Goal: Task Accomplishment & Management: Manage account settings

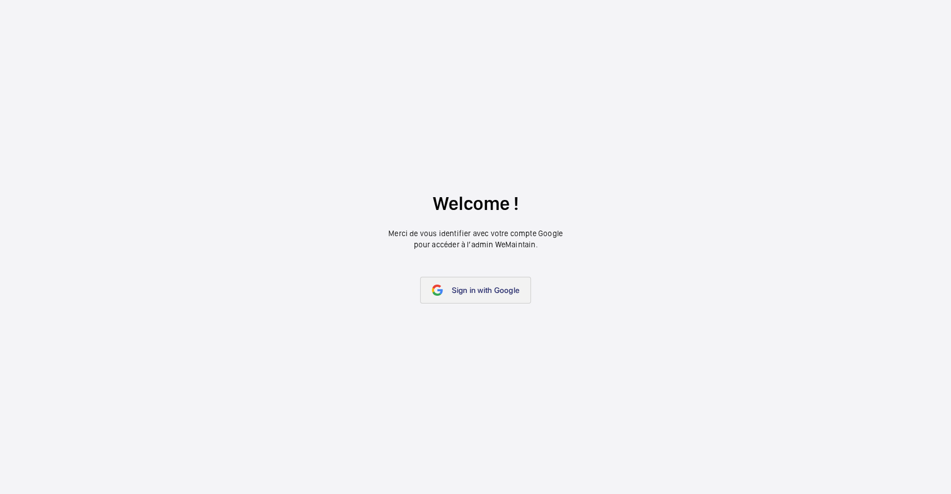
click at [485, 288] on span "Sign in with Google" at bounding box center [485, 290] width 67 height 9
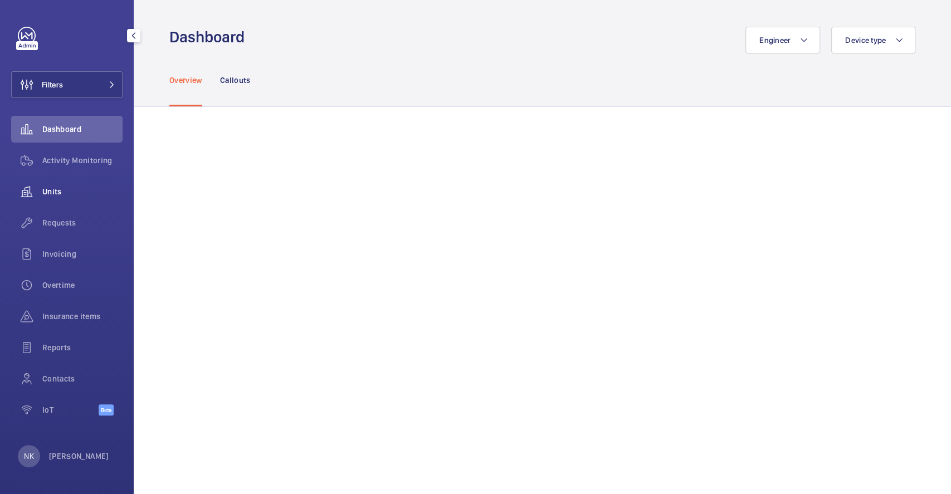
click at [57, 196] on span "Units" at bounding box center [82, 191] width 80 height 11
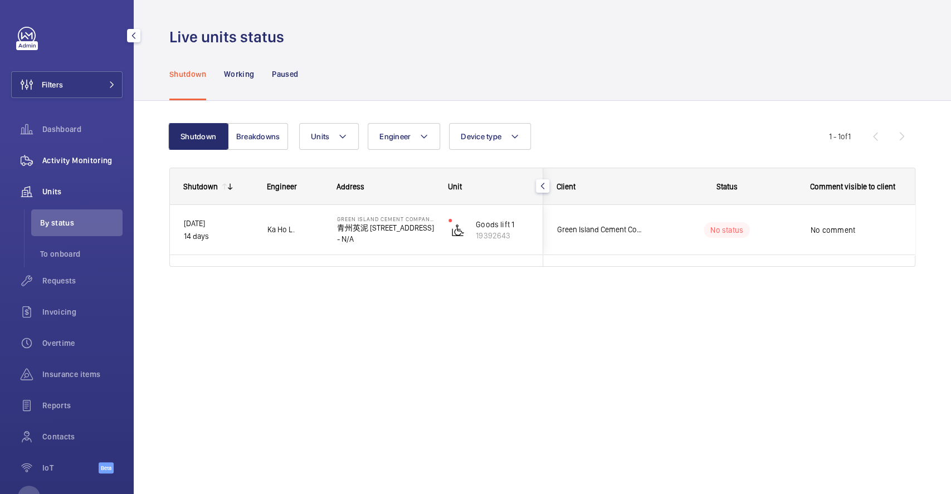
click at [66, 164] on span "Activity Monitoring" at bounding box center [82, 160] width 80 height 11
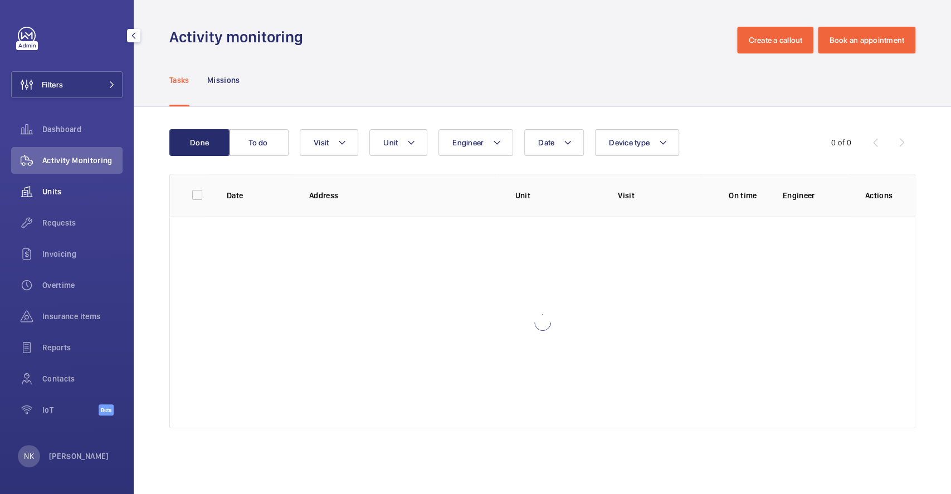
click at [48, 195] on span "Units" at bounding box center [82, 191] width 80 height 11
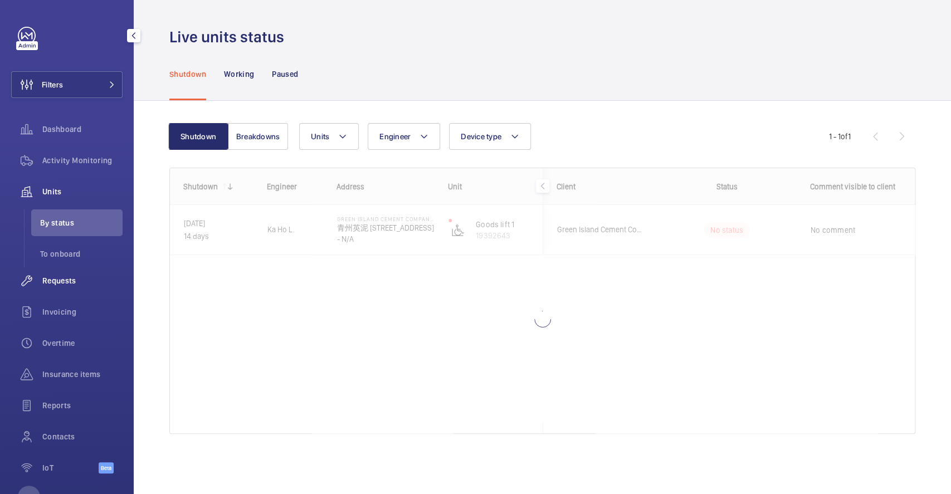
click at [65, 281] on span "Requests" at bounding box center [82, 280] width 80 height 11
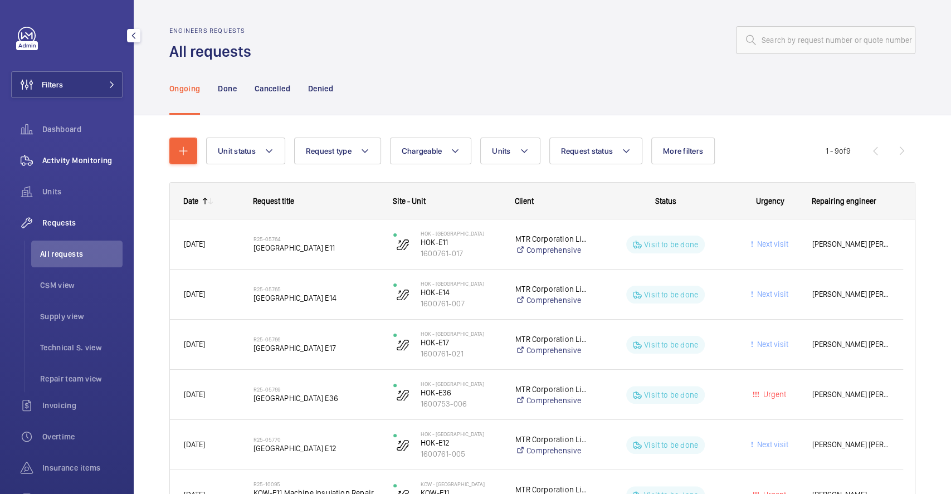
click at [70, 162] on span "Activity Monitoring" at bounding box center [82, 160] width 80 height 11
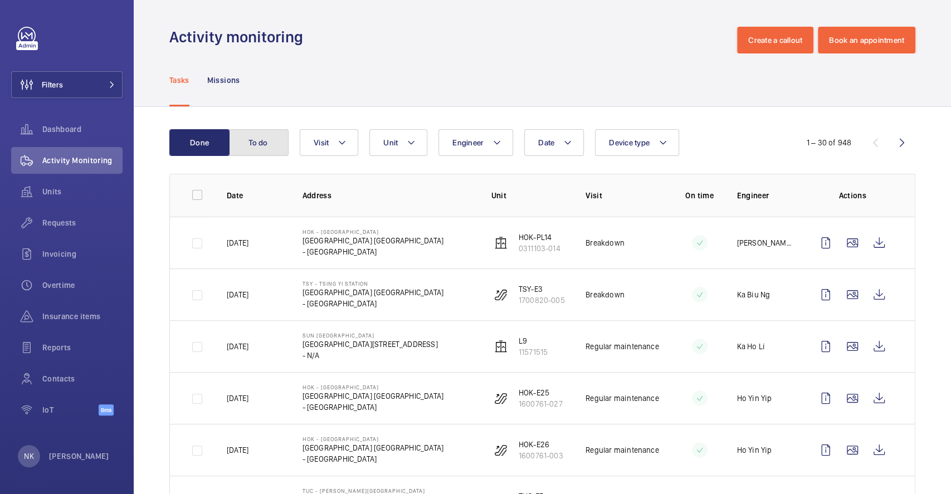
click at [260, 149] on button "To do" at bounding box center [258, 142] width 60 height 27
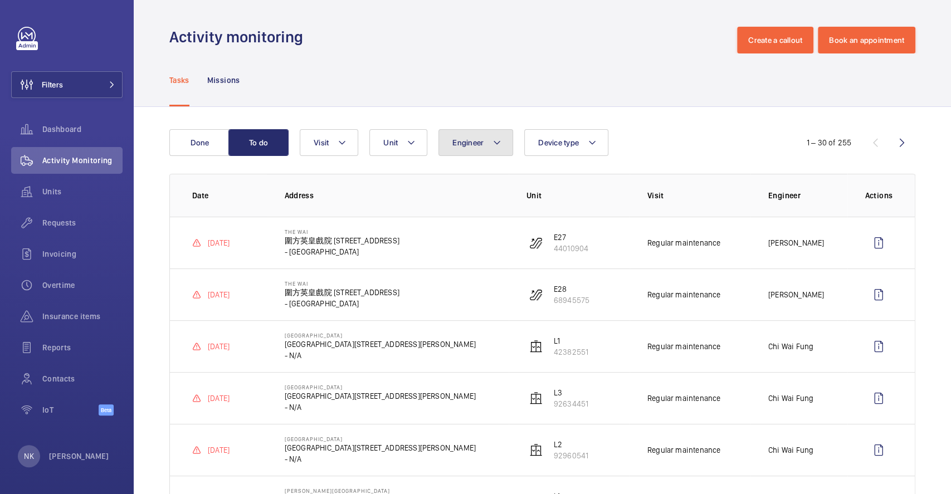
click at [467, 146] on span "Engineer" at bounding box center [468, 142] width 31 height 9
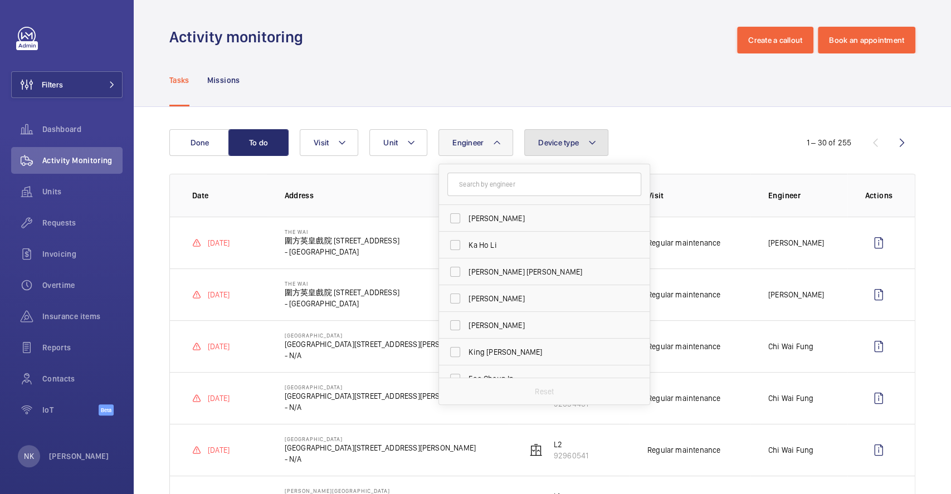
click at [542, 142] on span "Device type" at bounding box center [558, 142] width 41 height 9
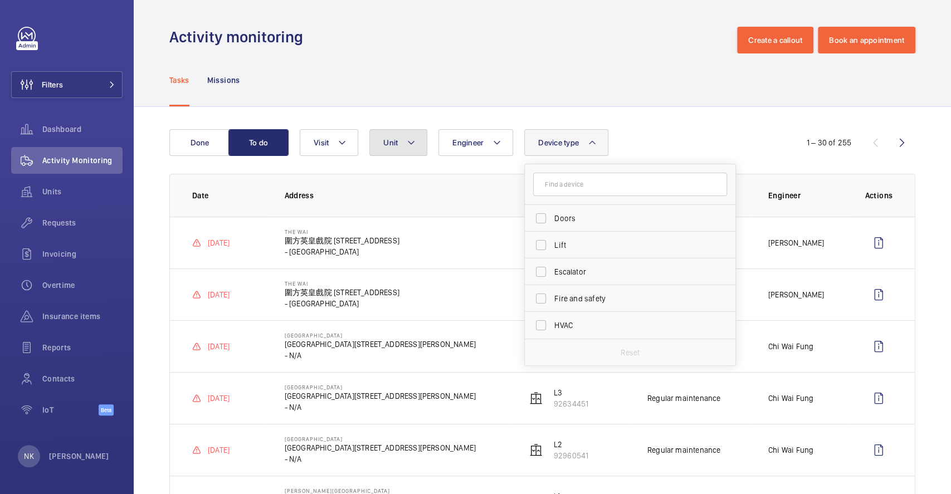
click at [403, 149] on button "Unit" at bounding box center [398, 142] width 58 height 27
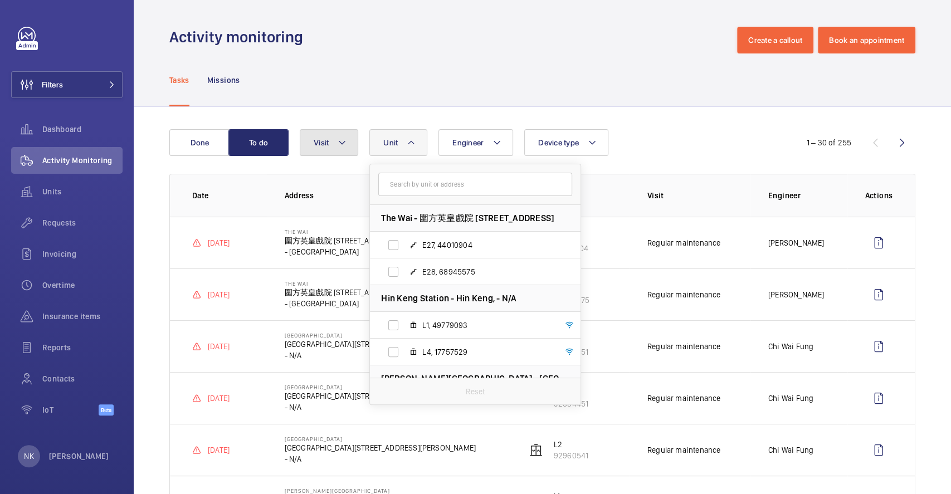
click at [325, 141] on span "Visit" at bounding box center [321, 142] width 15 height 9
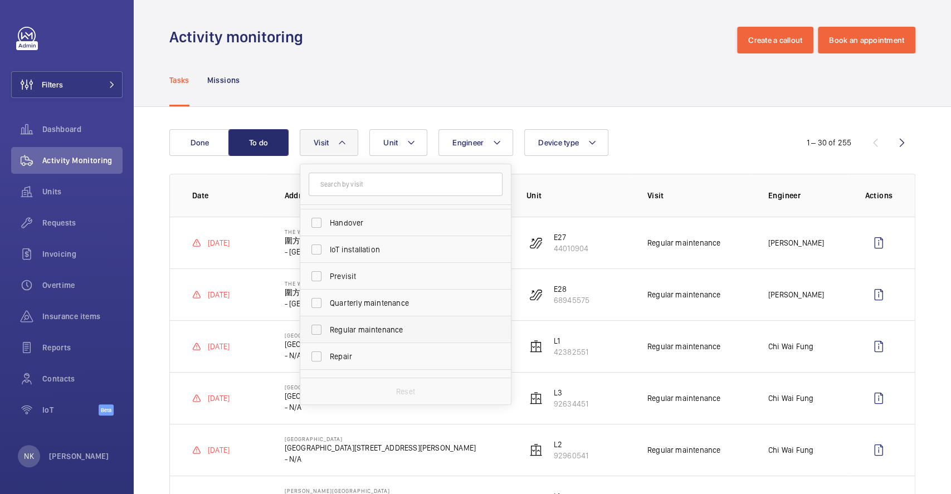
scroll to position [174, 0]
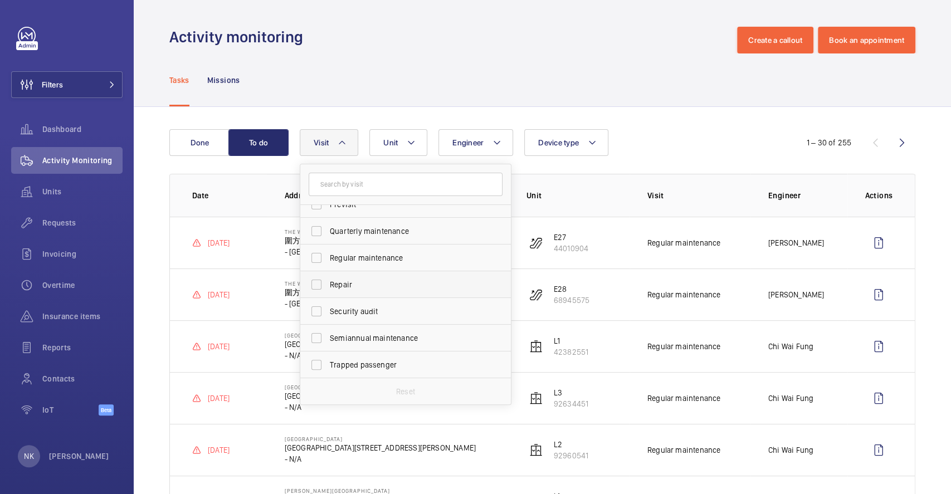
click at [343, 276] on label "Repair" at bounding box center [397, 284] width 194 height 27
click at [328, 276] on input "Repair" at bounding box center [316, 285] width 22 height 22
checkbox input "true"
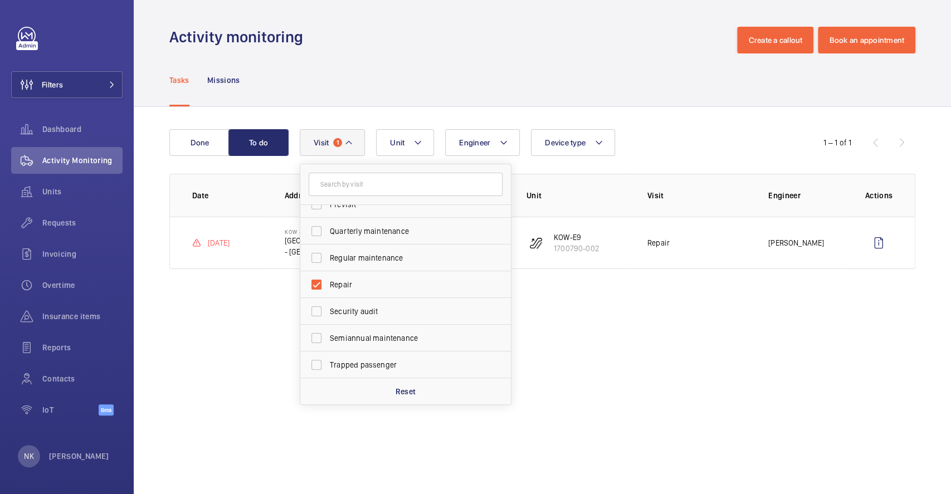
click at [557, 302] on wm-front-admin-operations-monitoring "Activity monitoring Create a callout Book an appointment Tasks Missions Done To…" at bounding box center [543, 247] width 818 height 494
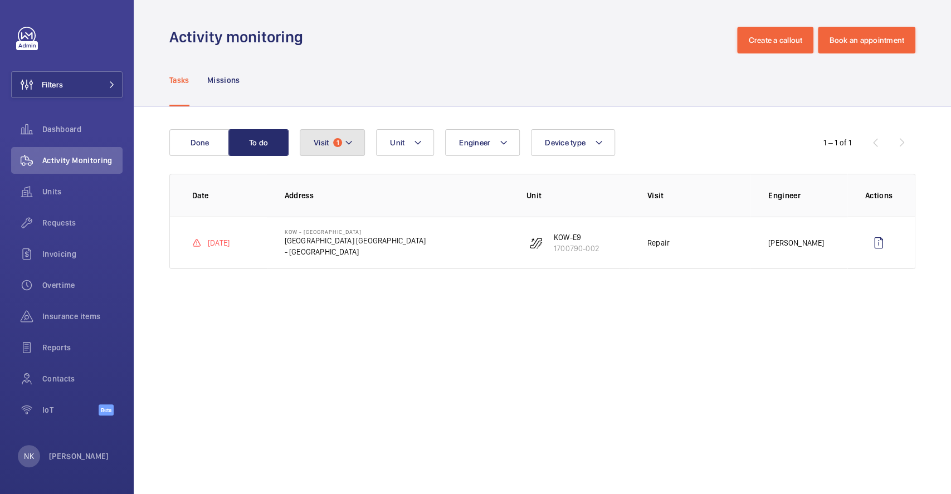
click at [338, 140] on span "1" at bounding box center [337, 142] width 9 height 9
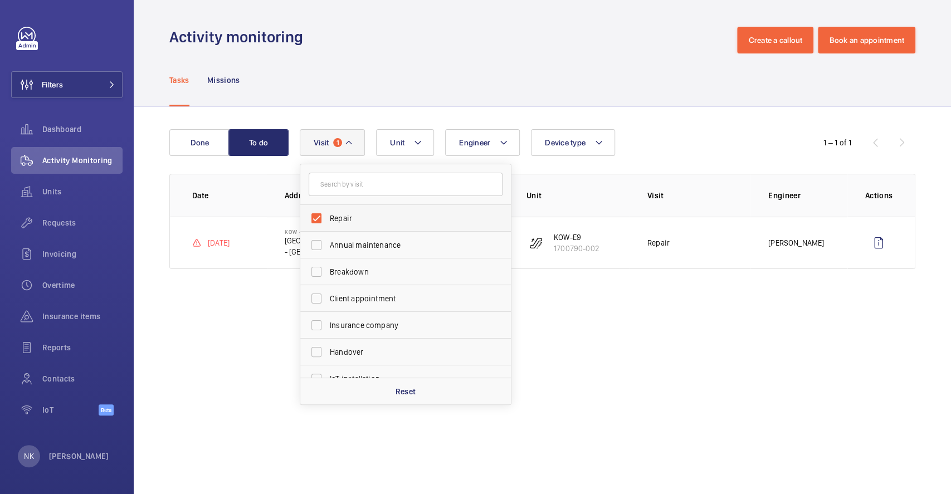
click at [329, 220] on label "Repair" at bounding box center [397, 218] width 194 height 27
click at [328, 220] on input "Repair" at bounding box center [316, 218] width 22 height 22
checkbox input "false"
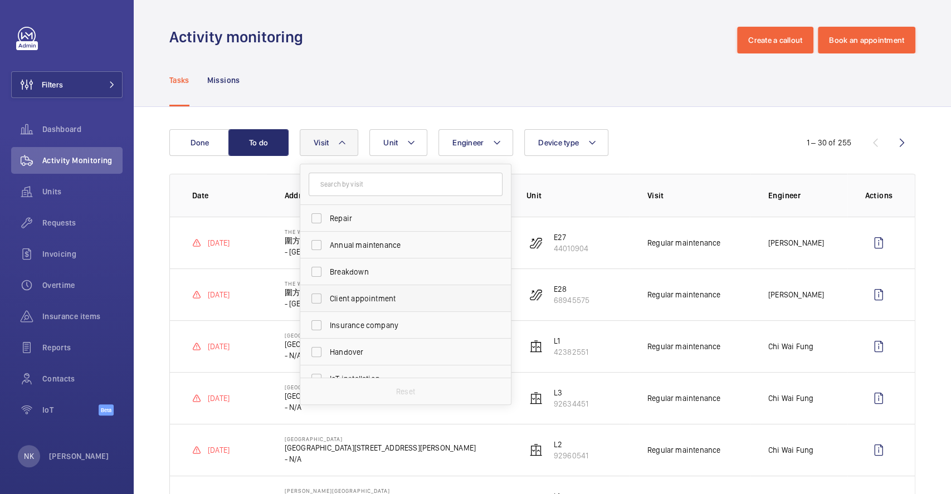
click at [412, 307] on label "Client appointment" at bounding box center [397, 298] width 194 height 27
click at [328, 307] on input "Client appointment" at bounding box center [316, 299] width 22 height 22
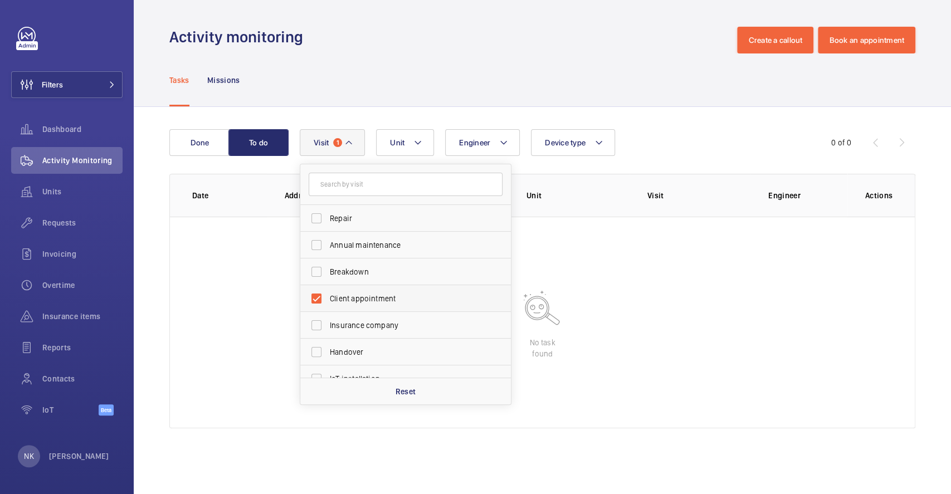
click at [412, 298] on span "Client appointment" at bounding box center [406, 298] width 153 height 11
click at [328, 298] on input "Client appointment" at bounding box center [316, 299] width 22 height 22
checkbox input "false"
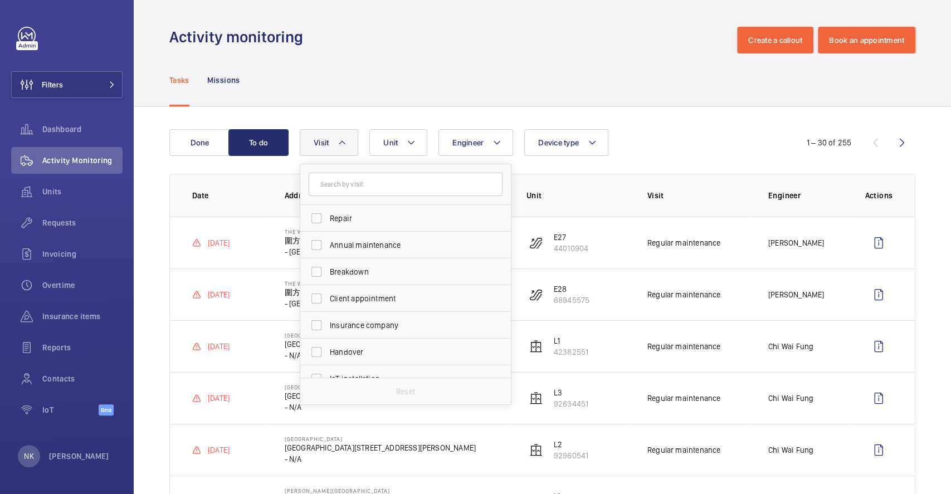
drag, startPoint x: 526, startPoint y: 41, endPoint x: 518, endPoint y: 51, distance: 12.7
click at [524, 41] on div "Activity monitoring Create a callout Book an appointment" at bounding box center [542, 40] width 746 height 27
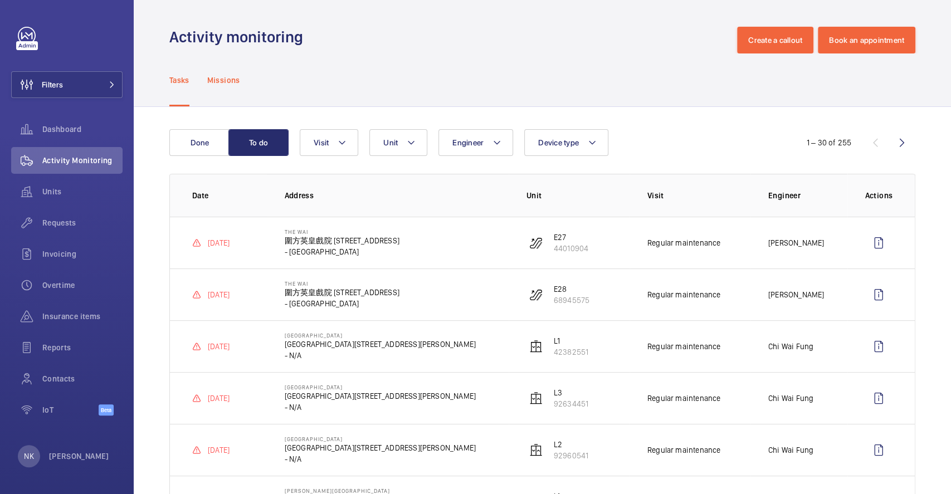
click at [240, 82] on p "Missions" at bounding box center [223, 80] width 33 height 11
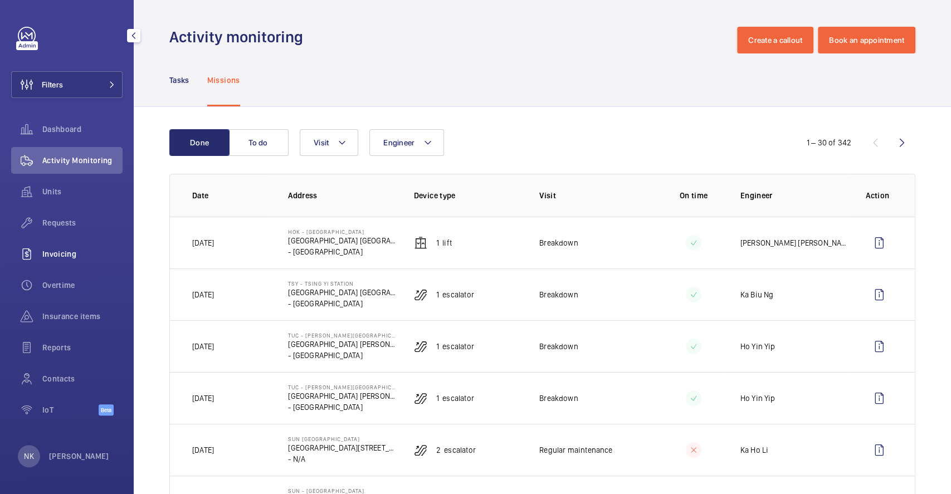
click at [45, 261] on div "Invoicing" at bounding box center [66, 254] width 111 height 27
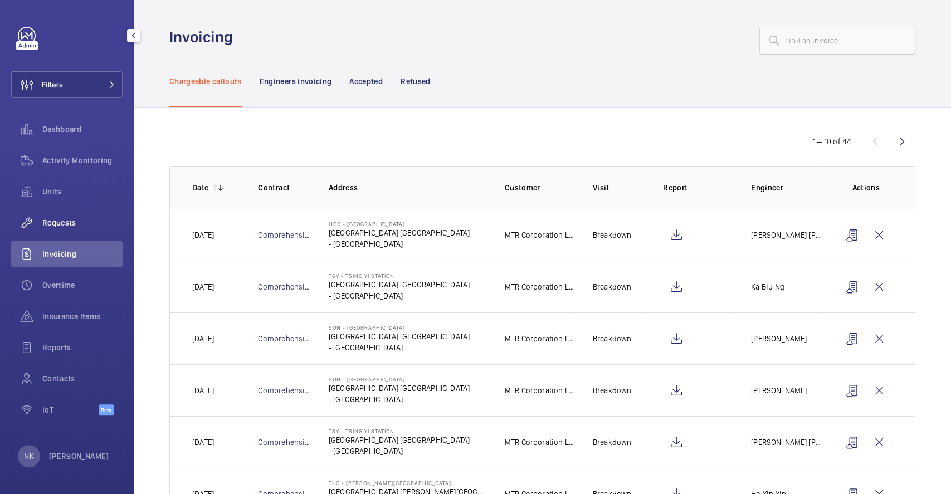
click at [55, 221] on span "Requests" at bounding box center [82, 222] width 80 height 11
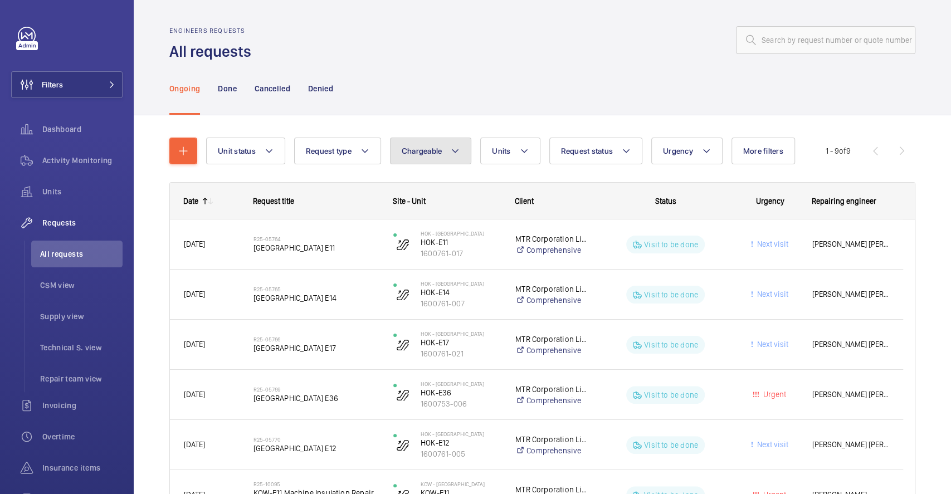
click at [413, 154] on span "Chargeable" at bounding box center [422, 151] width 41 height 9
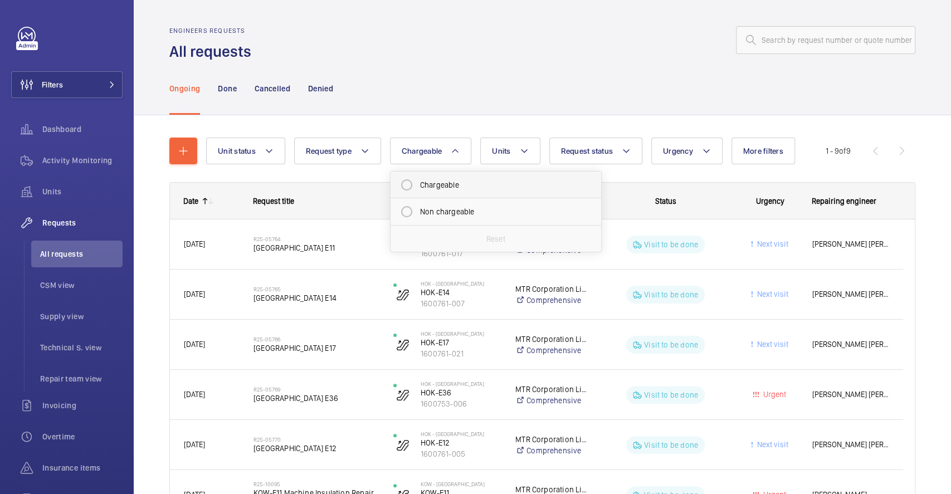
click at [425, 184] on mat-radio-button "Chargeable" at bounding box center [496, 185] width 201 height 22
radio input "true"
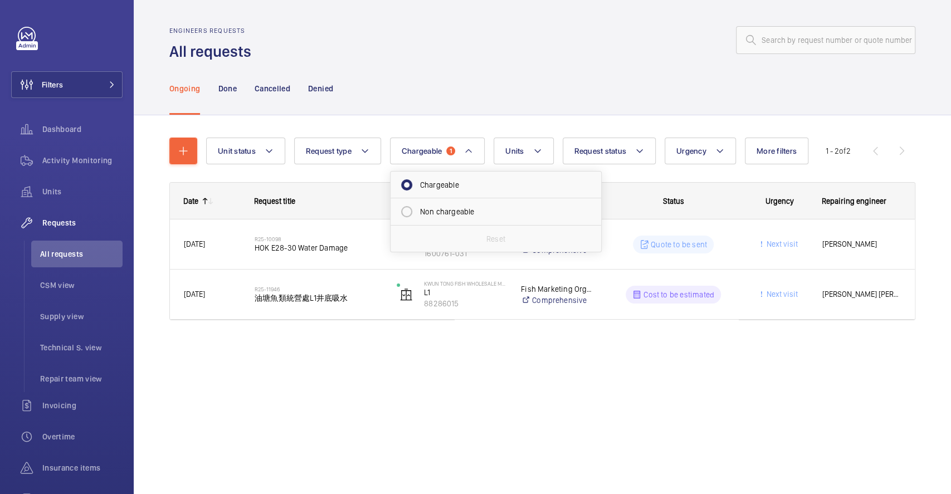
click at [330, 371] on div "Unit status Request type Chargeable 1 Chargeable Non chargeable Reset Units Req…" at bounding box center [543, 244] width 818 height 259
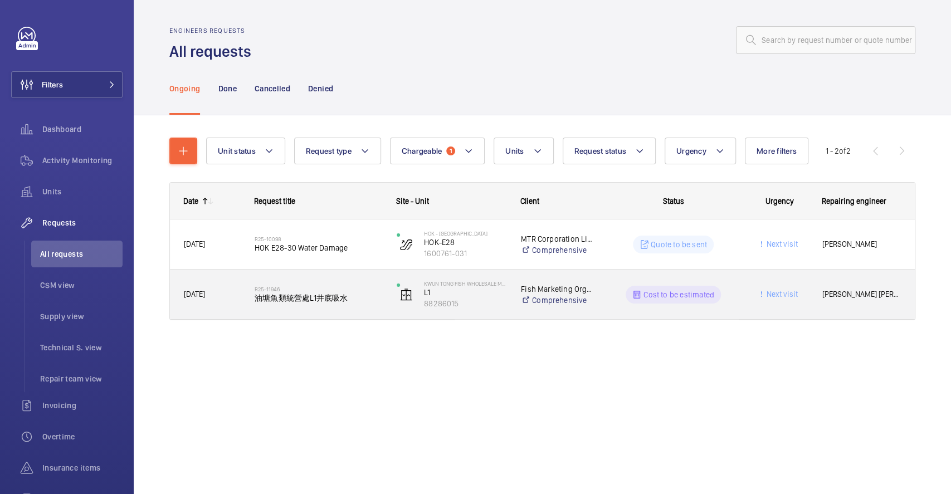
click at [317, 296] on span "油塘魚類統營處L1井底吸水" at bounding box center [319, 298] width 128 height 11
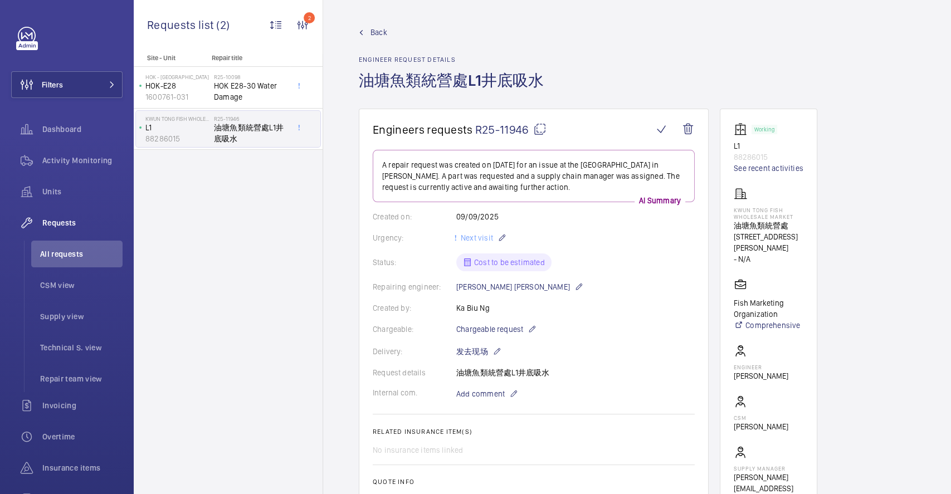
click at [477, 74] on h1 "油塘魚類統營處L1井底吸水" at bounding box center [455, 89] width 192 height 38
click at [484, 81] on h1 "油塘魚類統營處L1井底吸水" at bounding box center [455, 89] width 192 height 38
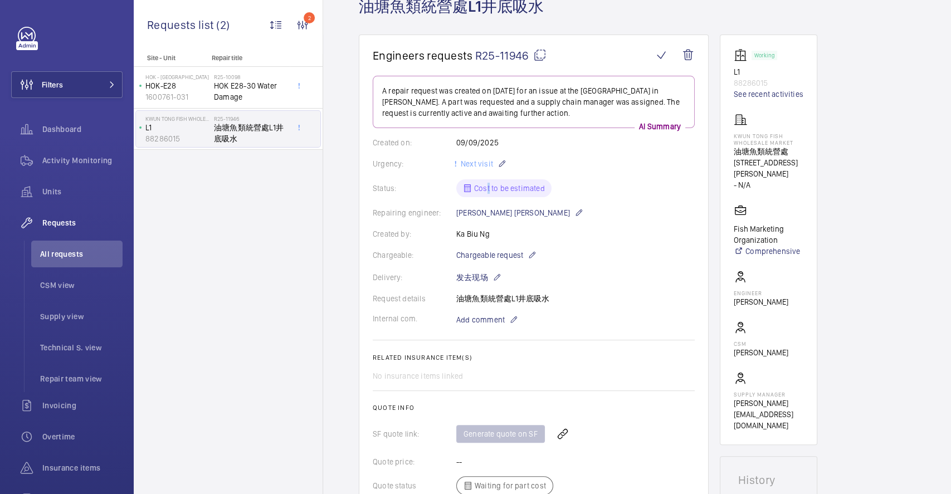
drag, startPoint x: 485, startPoint y: 193, endPoint x: 495, endPoint y: 193, distance: 10.0
click at [491, 196] on div "Status: Cost to be estimated" at bounding box center [534, 188] width 322 height 18
click at [595, 207] on div "Repairing engineer: Chan Kin Tung" at bounding box center [534, 212] width 322 height 13
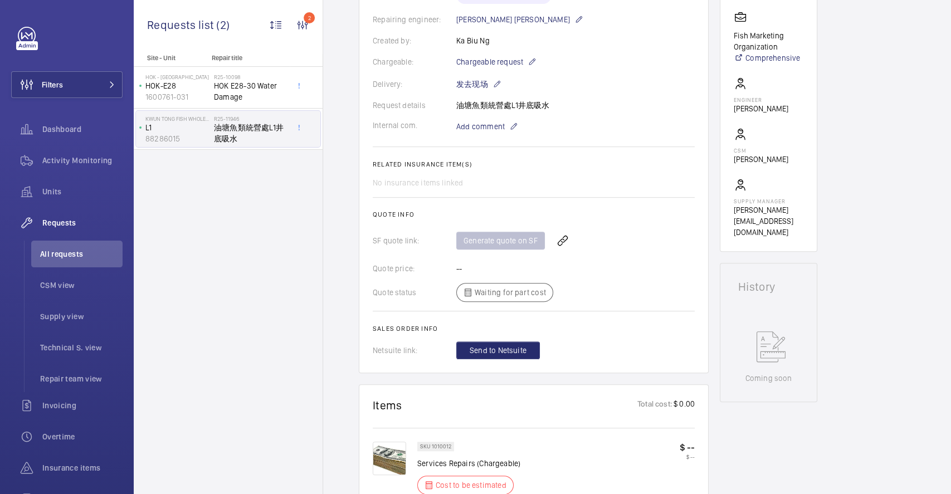
scroll to position [297, 0]
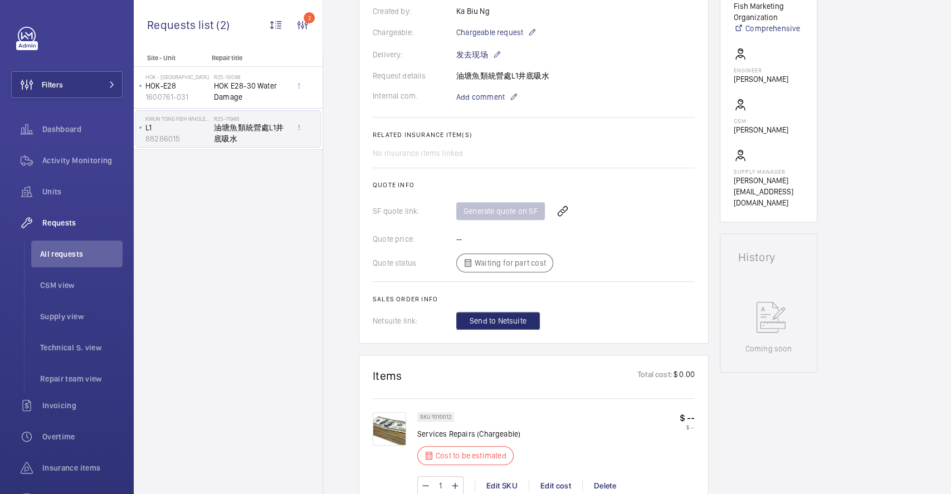
click at [470, 211] on div "Generate quote on SF" at bounding box center [575, 211] width 239 height 27
drag, startPoint x: 464, startPoint y: 211, endPoint x: 519, endPoint y: 213, distance: 55.2
click at [519, 213] on div "Generate quote on SF" at bounding box center [575, 211] width 239 height 27
drag, startPoint x: 535, startPoint y: 210, endPoint x: 463, endPoint y: 215, distance: 72.6
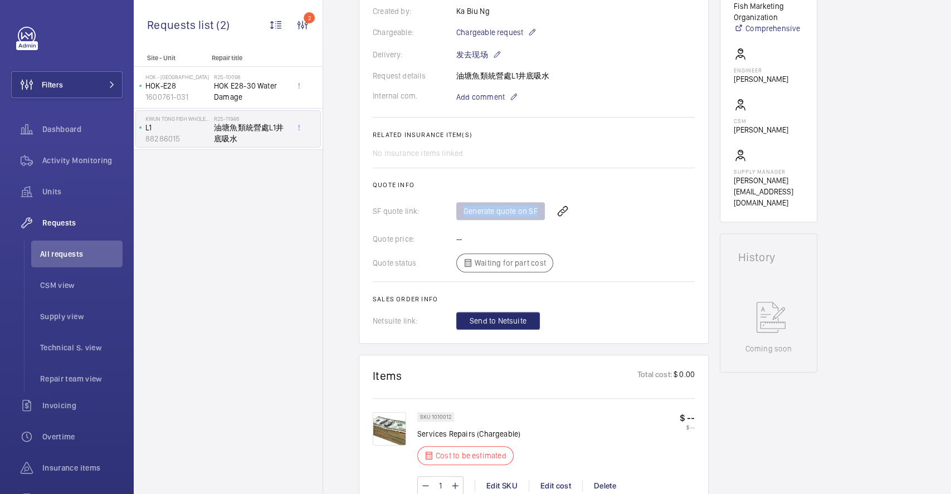
click at [463, 215] on div "Generate quote on SF" at bounding box center [575, 211] width 239 height 27
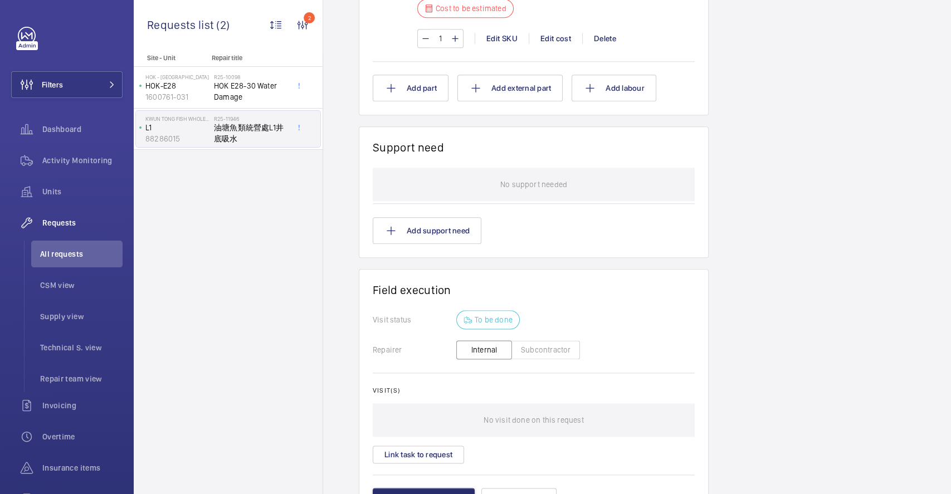
scroll to position [814, 0]
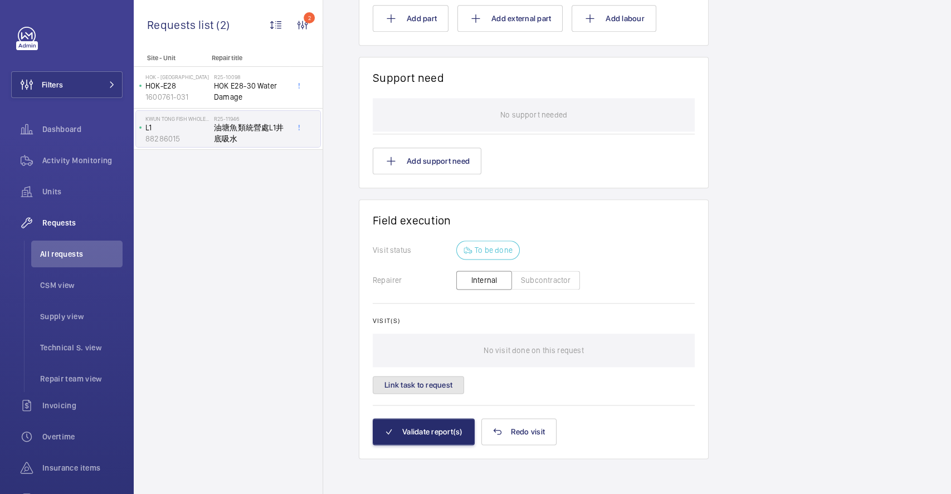
click at [437, 385] on button "Link task to request" at bounding box center [418, 385] width 91 height 18
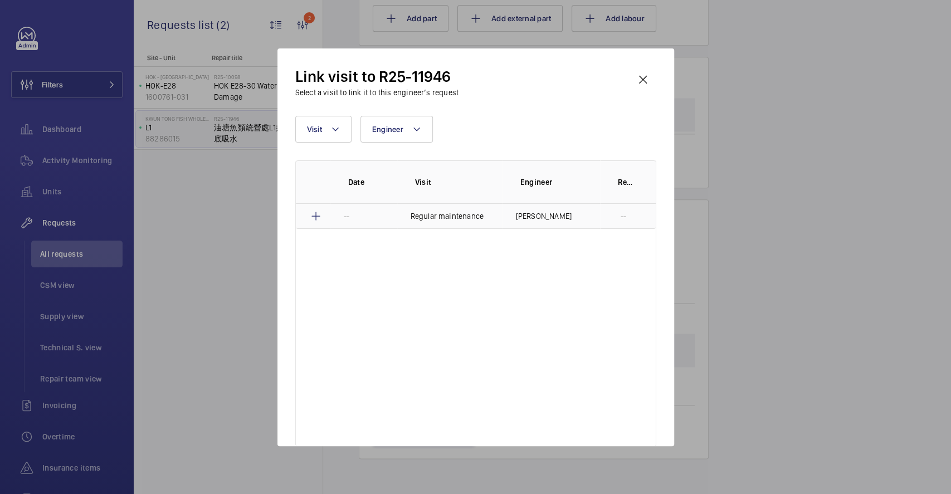
click at [469, 221] on p "Regular maintenance" at bounding box center [447, 216] width 73 height 11
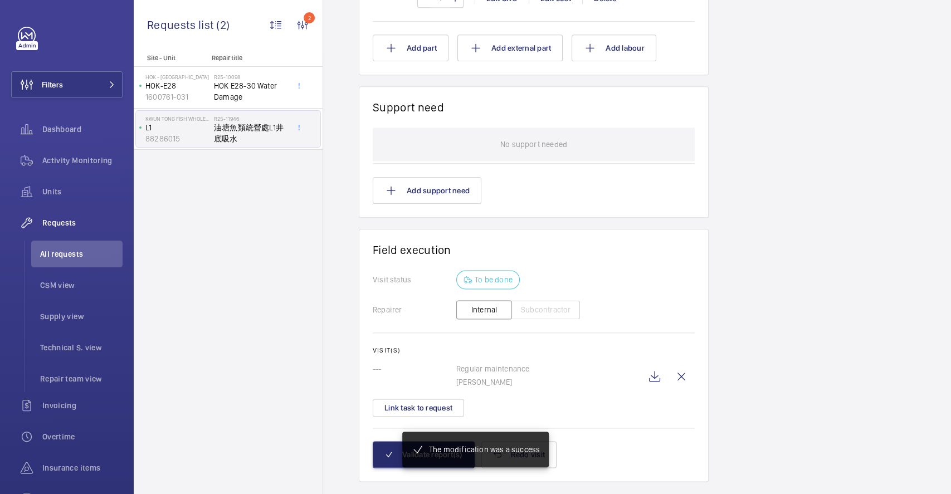
scroll to position [818, 0]
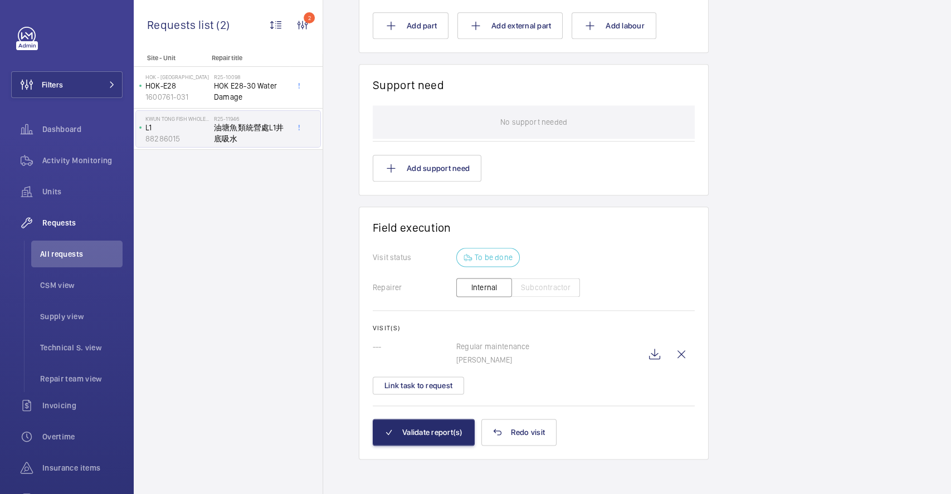
click at [562, 241] on wm-front-card-header "Field execution" at bounding box center [534, 234] width 322 height 27
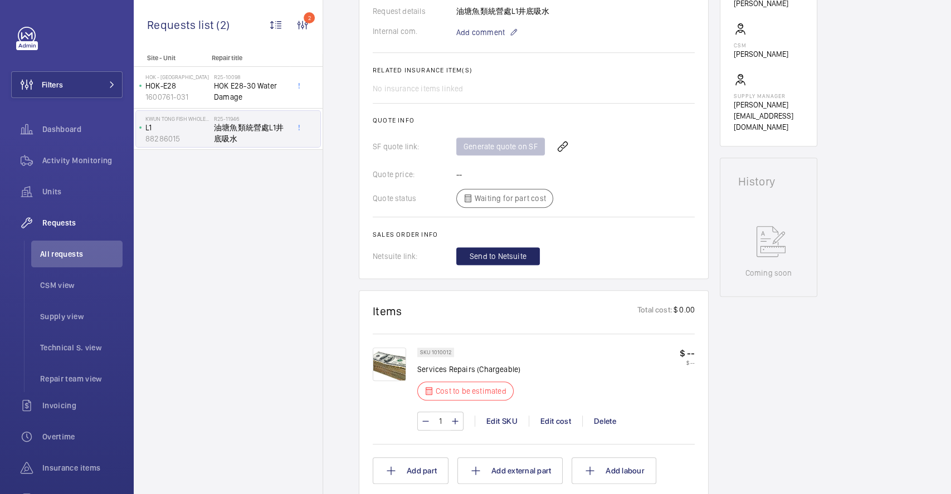
scroll to position [299, 0]
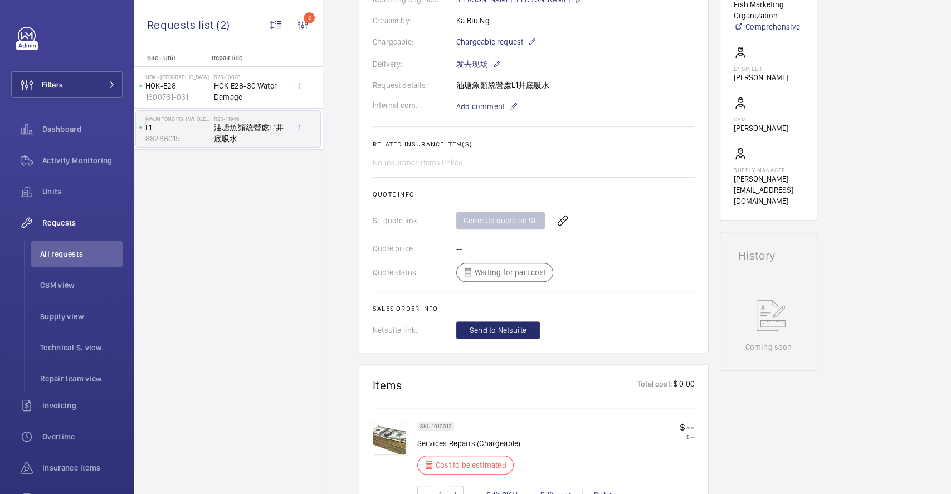
click at [488, 219] on div "Generate quote on SF" at bounding box center [575, 220] width 239 height 27
click at [562, 222] on wm-front-icon-button at bounding box center [562, 220] width 27 height 27
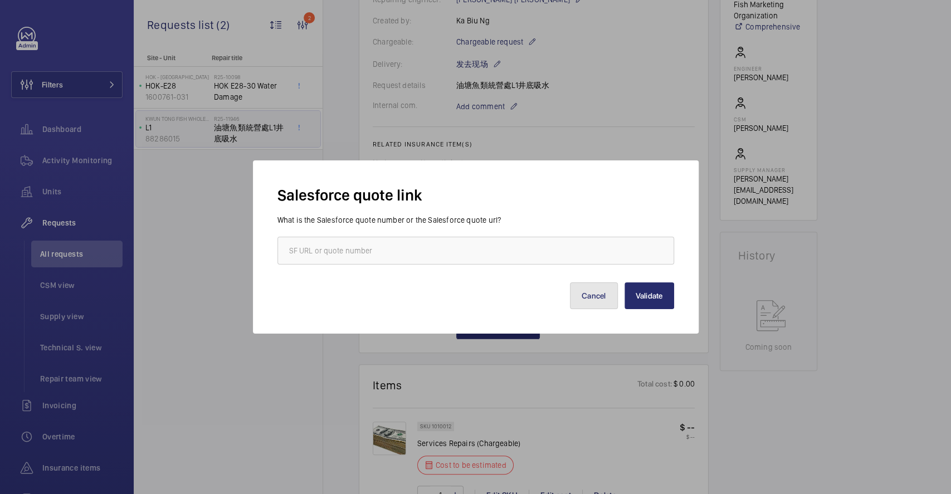
click at [593, 295] on button "Cancel" at bounding box center [594, 296] width 48 height 27
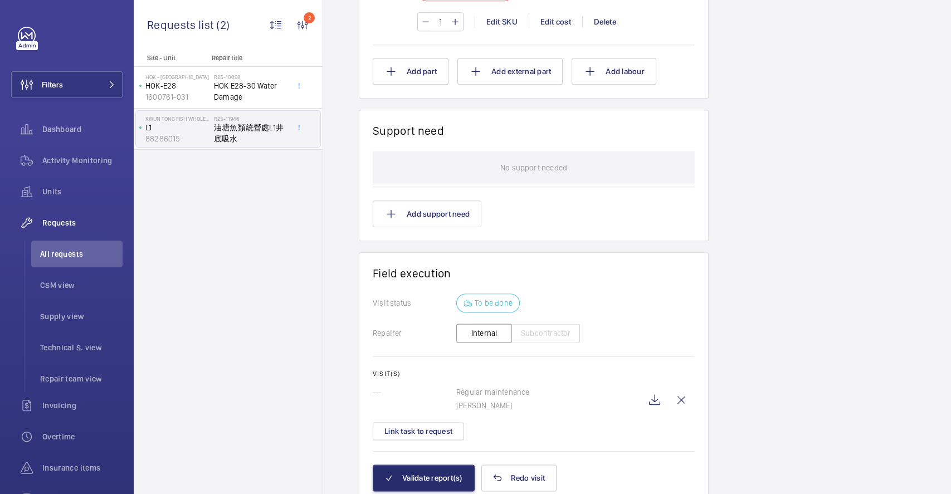
scroll to position [819, 0]
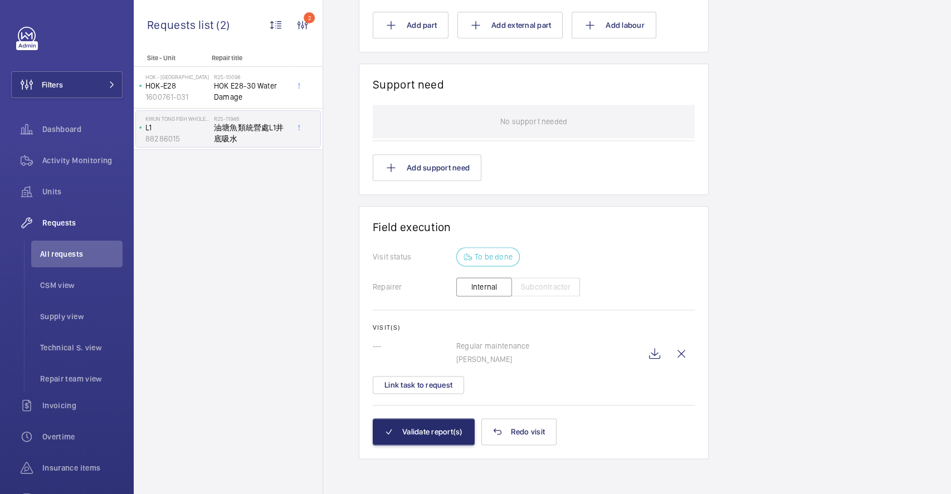
click at [485, 286] on button "Internal" at bounding box center [484, 287] width 56 height 19
click at [476, 256] on p "To be done" at bounding box center [494, 256] width 38 height 11
click at [503, 290] on button "Internal" at bounding box center [484, 287] width 56 height 19
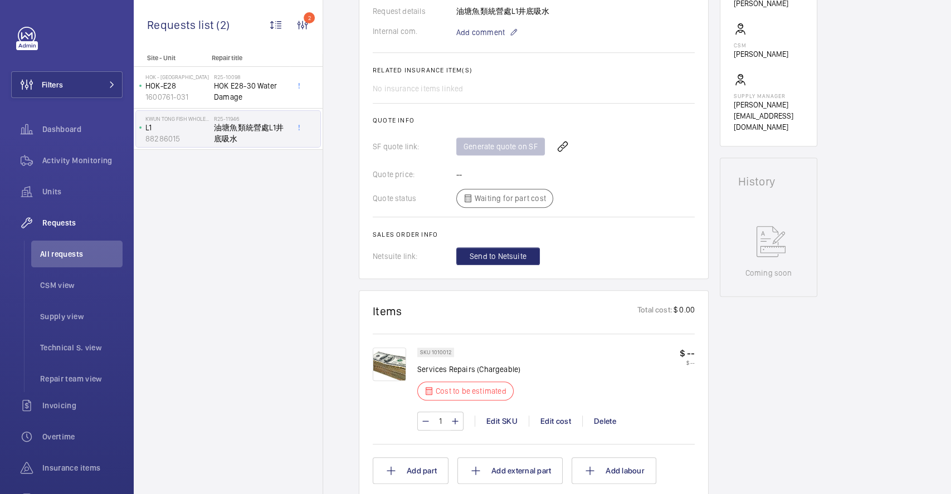
scroll to position [0, 0]
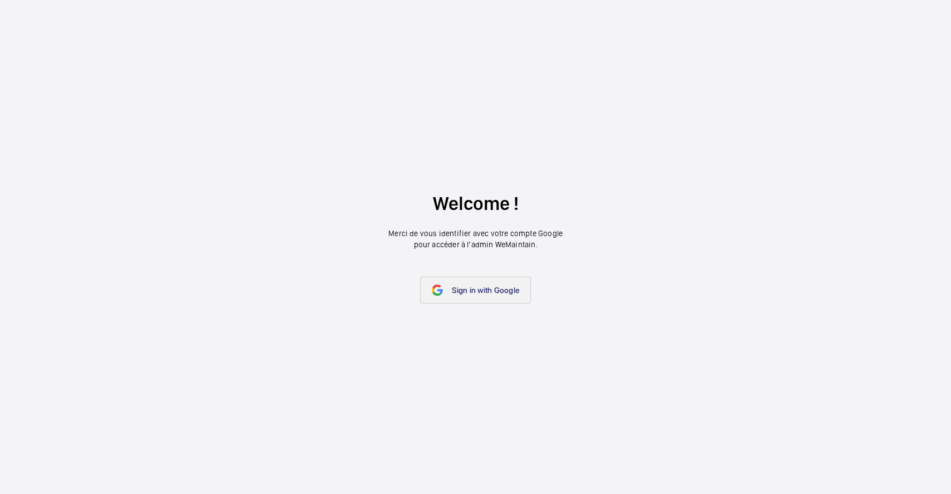
click at [472, 292] on span "Sign in with Google" at bounding box center [485, 290] width 67 height 9
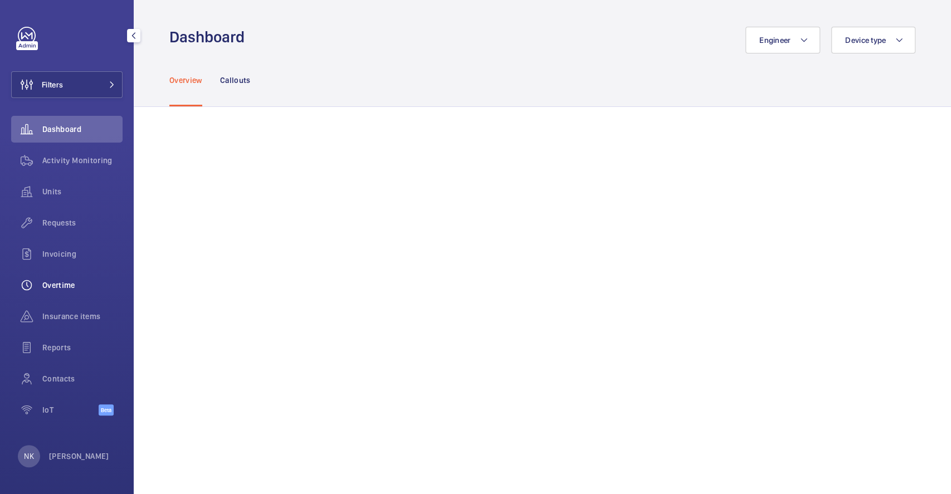
click at [61, 281] on span "Overtime" at bounding box center [82, 285] width 80 height 11
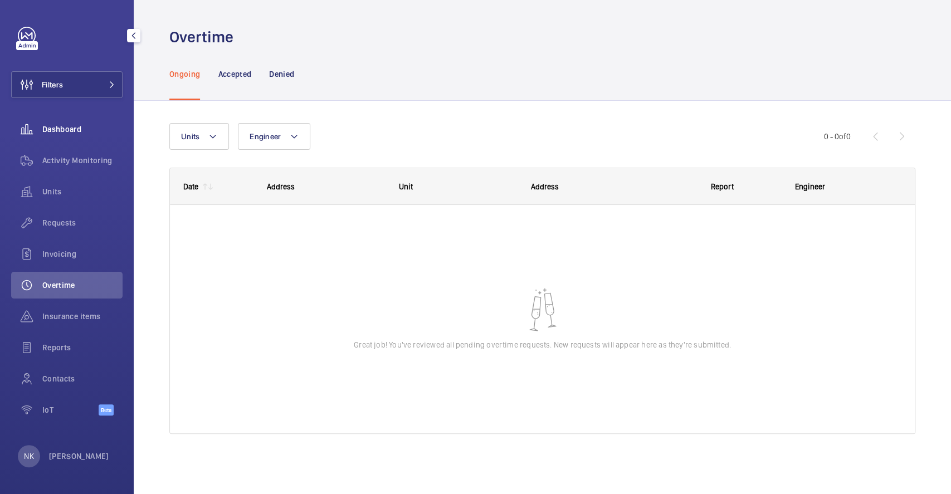
click at [67, 122] on div "Dashboard" at bounding box center [66, 129] width 111 height 27
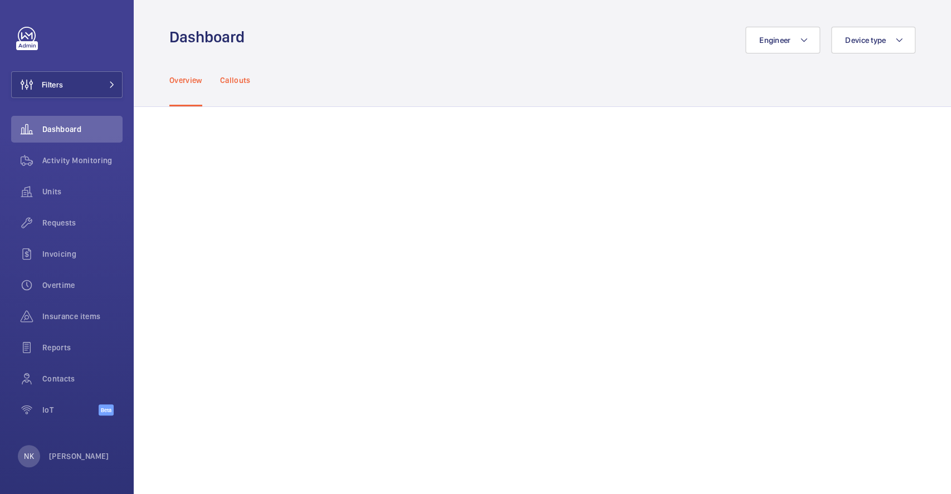
click at [237, 73] on div "Callouts" at bounding box center [235, 79] width 31 height 53
click at [94, 162] on span "Activity Monitoring" at bounding box center [82, 160] width 80 height 11
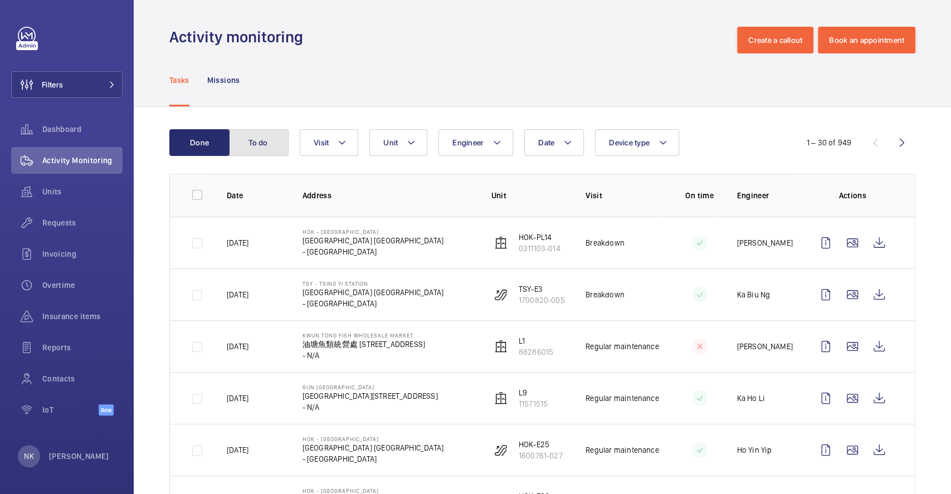
click at [267, 142] on button "To do" at bounding box center [258, 142] width 60 height 27
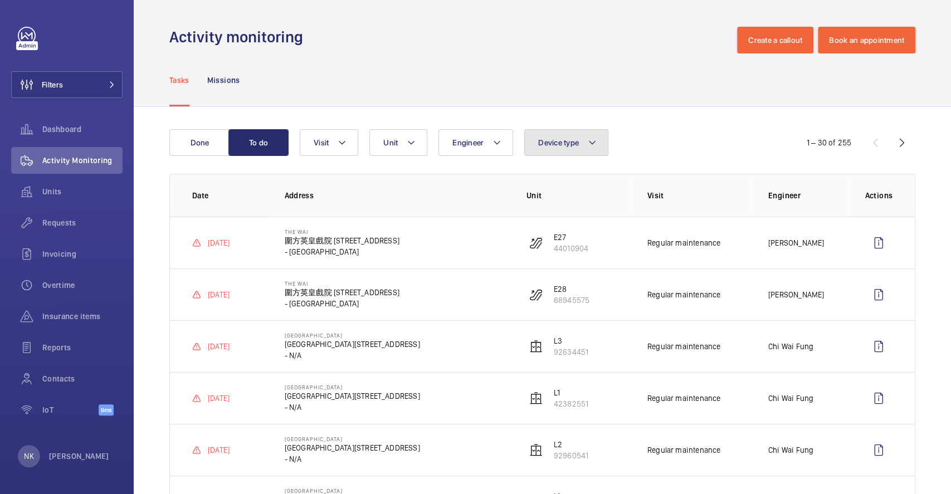
click at [586, 136] on button "Device type" at bounding box center [566, 142] width 84 height 27
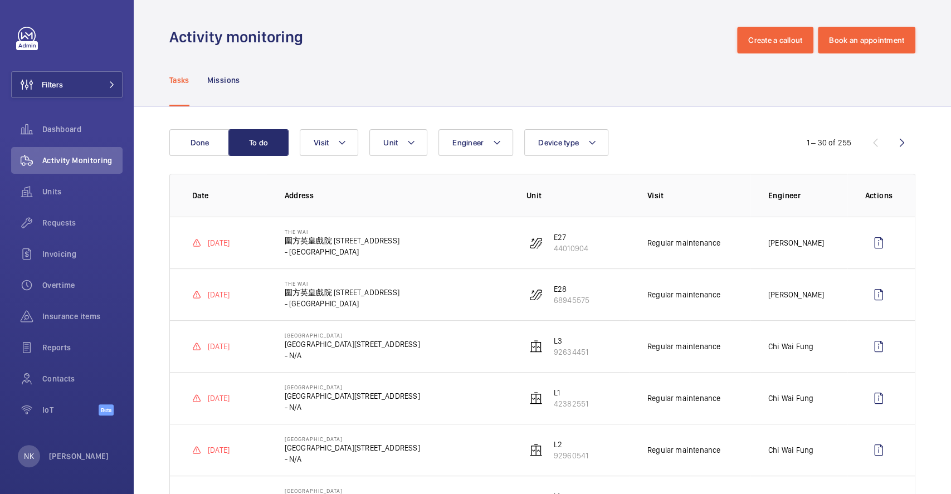
click at [312, 174] on th "Address" at bounding box center [388, 195] width 242 height 43
click at [319, 147] on span "Visit" at bounding box center [321, 142] width 15 height 9
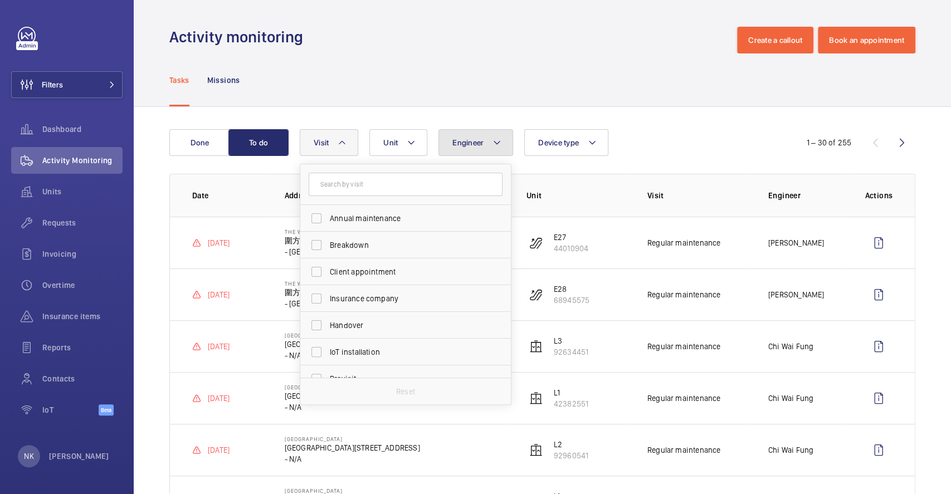
click at [466, 134] on button "Engineer" at bounding box center [476, 142] width 75 height 27
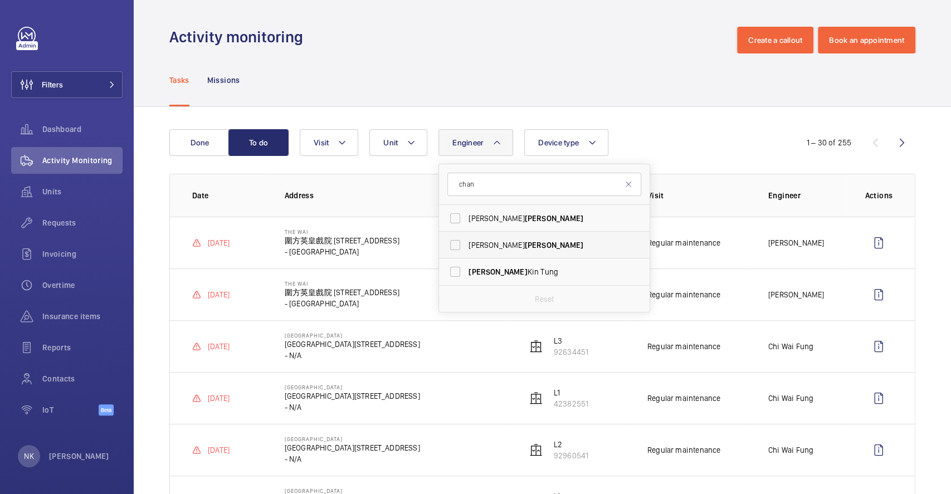
type input "chan"
click at [474, 246] on span "Kun Tong Chan" at bounding box center [545, 245] width 153 height 11
click at [466, 246] on input "Kun Tong Chan" at bounding box center [455, 245] width 22 height 22
checkbox input "true"
click at [711, 134] on div "Engineer 1 chan Che Hung Chan Kun Tong Chan Chan Kin Tung Reset Unit Device typ…" at bounding box center [541, 142] width 482 height 27
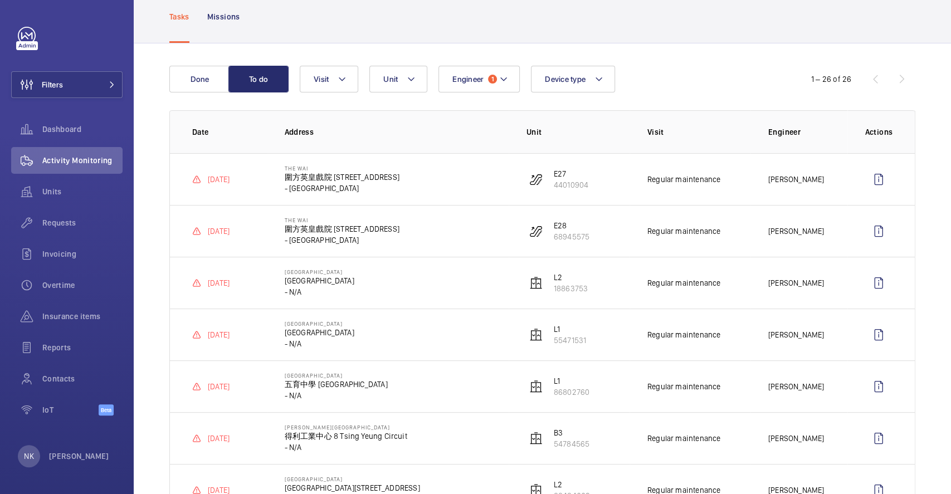
scroll to position [65, 0]
click at [34, 40] on link at bounding box center [27, 36] width 18 height 18
